Goal: Task Accomplishment & Management: Use online tool/utility

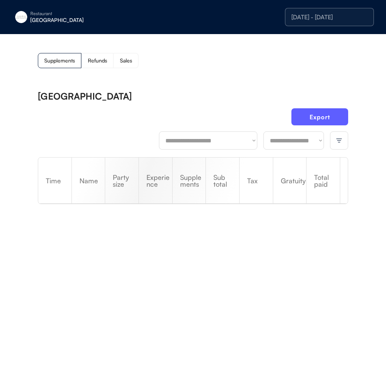
click at [33, 23] on div "Restaurant [GEOGRAPHIC_DATA]" at bounding box center [69, 16] width 114 height 17
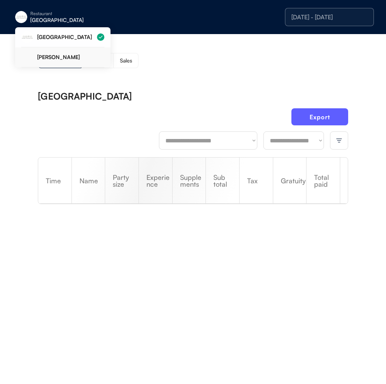
click at [58, 65] on div "[PERSON_NAME]" at bounding box center [62, 57] width 83 height 20
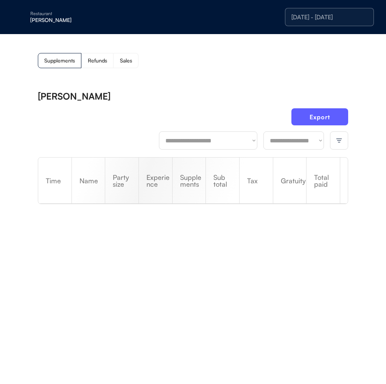
click at [337, 20] on div "[DATE] - [DATE]" at bounding box center [329, 17] width 76 height 6
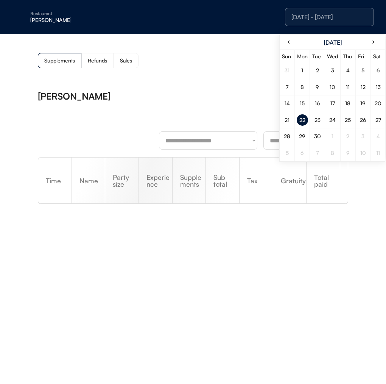
click at [316, 122] on div "23" at bounding box center [317, 119] width 6 height 5
click at [146, 78] on div "**********" at bounding box center [193, 155] width 386 height 243
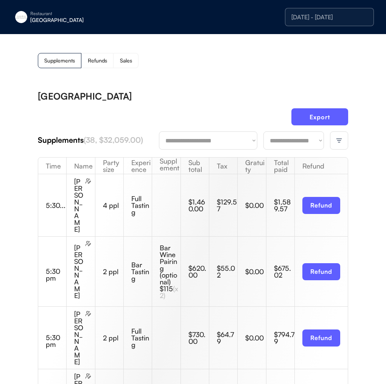
click at [227, 56] on div "Supplements Refunds Sales" at bounding box center [193, 60] width 310 height 15
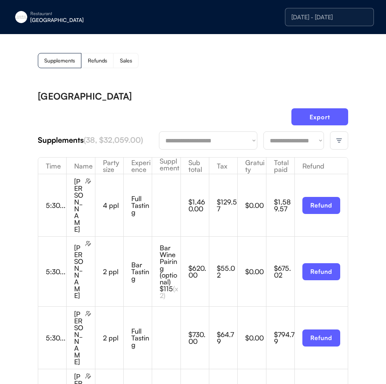
drag, startPoint x: 42, startPoint y: 16, endPoint x: 51, endPoint y: 44, distance: 29.2
click at [42, 16] on div "Restaurant" at bounding box center [77, 13] width 95 height 5
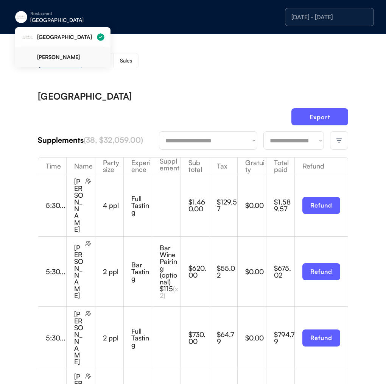
click at [61, 54] on div "[PERSON_NAME]" at bounding box center [70, 56] width 67 height 5
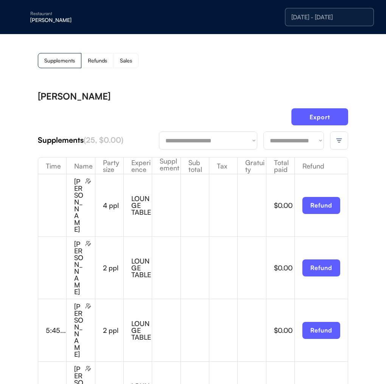
click at [324, 26] on div "[DATE] - [DATE]" at bounding box center [308, 17] width 131 height 21
click at [325, 18] on div "[DATE] - [DATE]" at bounding box center [329, 17] width 76 height 6
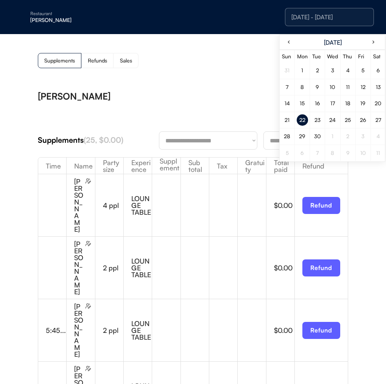
click at [316, 121] on div "23" at bounding box center [317, 119] width 6 height 5
click at [159, 110] on div "Export" at bounding box center [193, 119] width 310 height 23
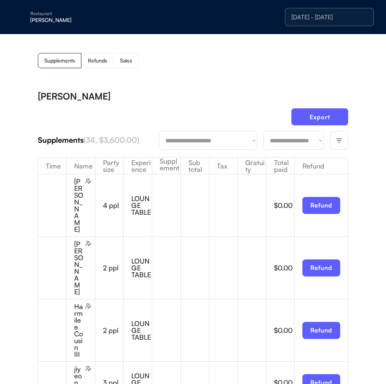
drag, startPoint x: 2, startPoint y: 65, endPoint x: -12, endPoint y: 67, distance: 13.8
click at [0, 67] on html "**********" at bounding box center [193, 192] width 386 height 384
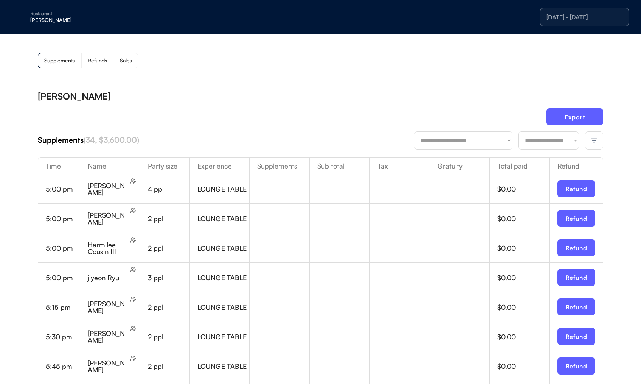
click at [386, 115] on button "Export" at bounding box center [575, 116] width 57 height 17
click at [386, 136] on div at bounding box center [594, 140] width 18 height 18
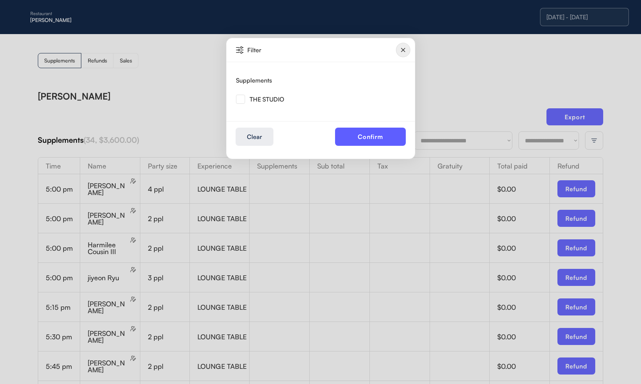
click at [242, 101] on img at bounding box center [240, 99] width 9 height 9
click at [382, 142] on button "Confirm" at bounding box center [370, 137] width 71 height 18
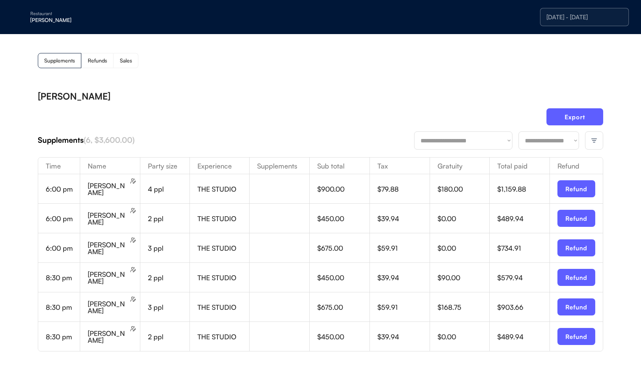
click at [386, 104] on div "**********" at bounding box center [321, 253] width 566 height 322
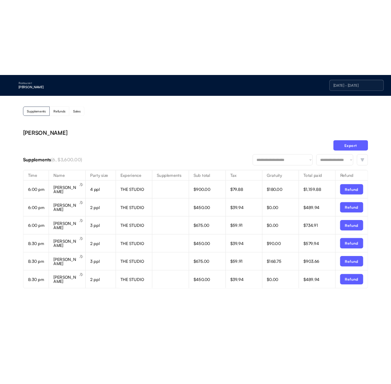
scroll to position [2, 0]
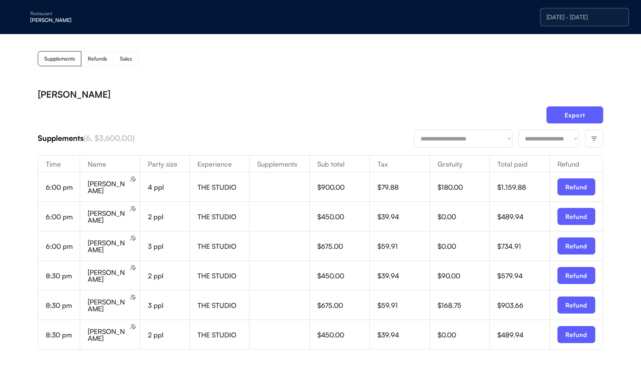
click at [257, 239] on div at bounding box center [283, 246] width 52 height 16
click at [386, 113] on button "Export" at bounding box center [575, 114] width 57 height 17
